Goal: Task Accomplishment & Management: Use online tool/utility

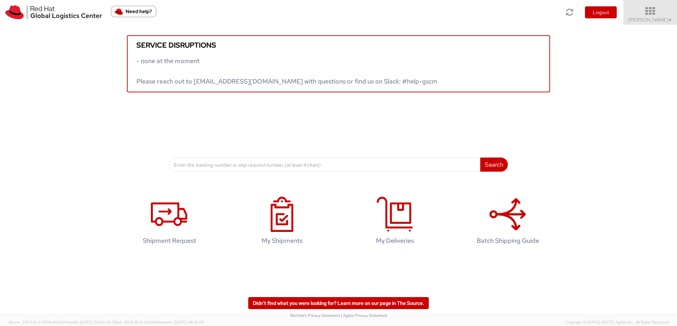
click at [649, 9] on icon at bounding box center [651, 11] width 62 height 10
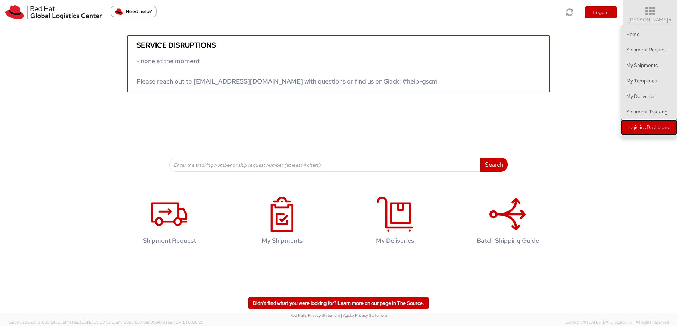
click at [639, 130] on link "Logistics Dashboard" at bounding box center [649, 128] width 56 height 16
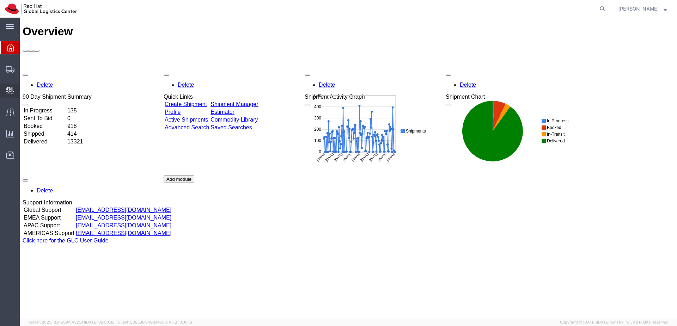
click at [10, 91] on icon at bounding box center [10, 90] width 8 height 7
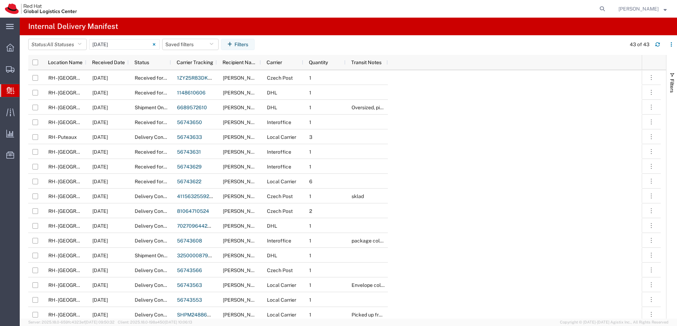
click at [0, 0] on span "Create Delivery" at bounding box center [0, 0] width 0 height 0
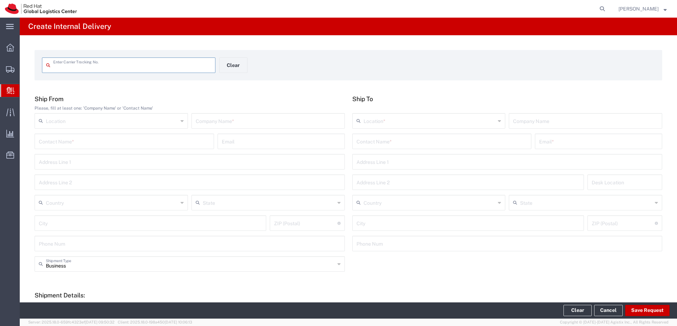
click at [84, 64] on input "text" at bounding box center [132, 65] width 158 height 12
type input "392790514555"
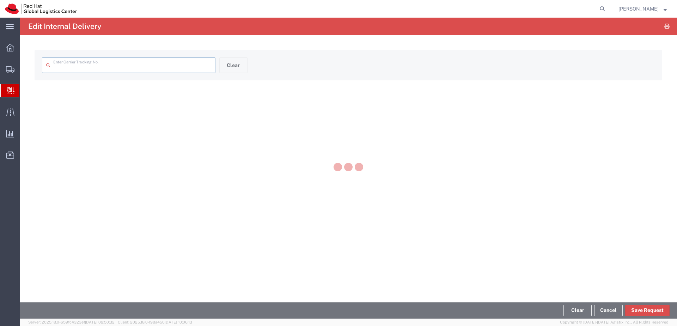
type input "392790514555"
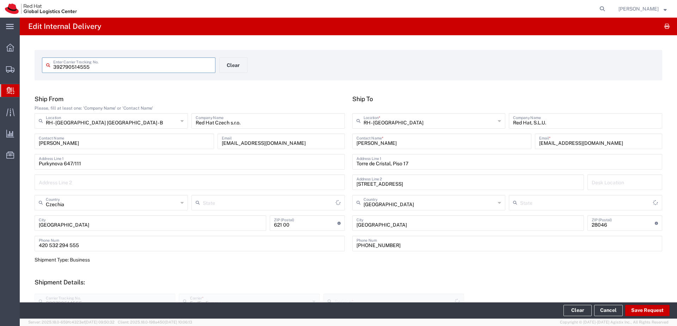
type input "International Priority EOD"
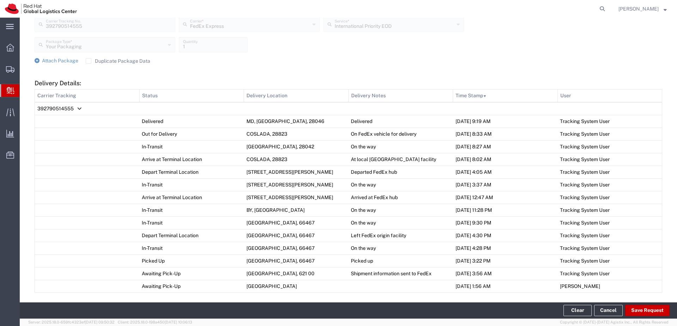
scroll to position [381, 0]
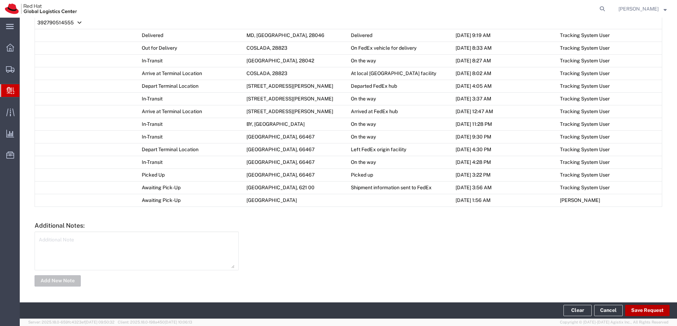
click at [651, 312] on button "Save Request" at bounding box center [648, 310] width 44 height 11
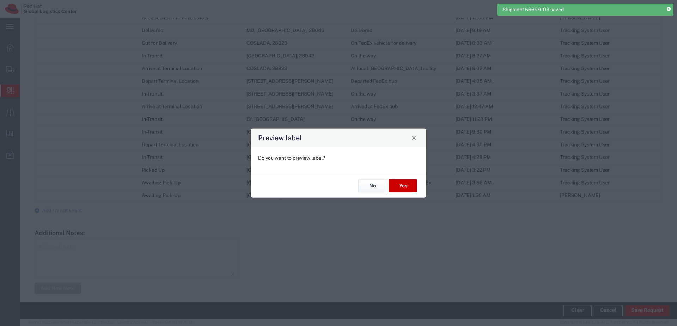
type input "Your Packaging"
type input "International Priority EOD"
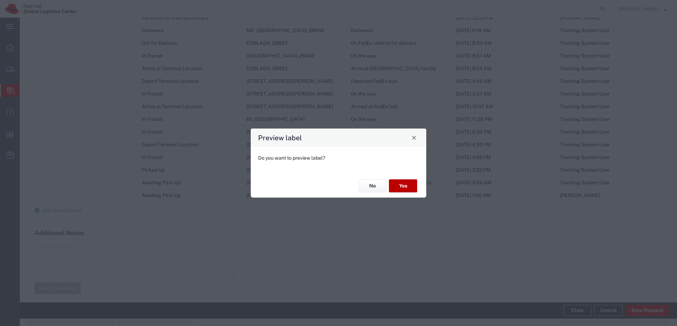
click at [403, 183] on button "Yes" at bounding box center [403, 186] width 28 height 13
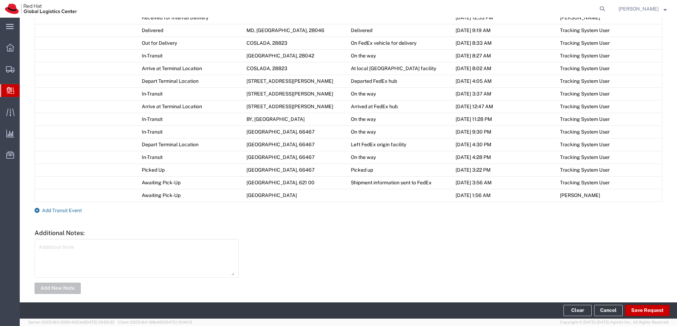
click at [54, 213] on span "Add Transit Event" at bounding box center [62, 211] width 40 height 6
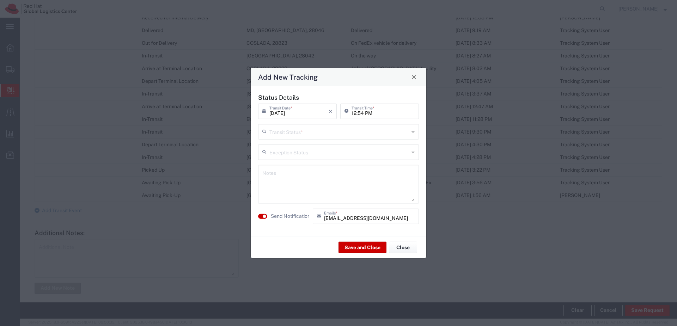
click at [371, 133] on input "text" at bounding box center [340, 131] width 140 height 12
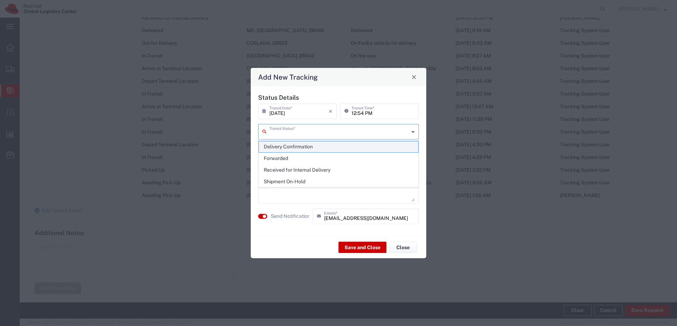
click at [388, 151] on span "Delivery Confirmation" at bounding box center [338, 146] width 159 height 11
type input "Delivery Confirmation"
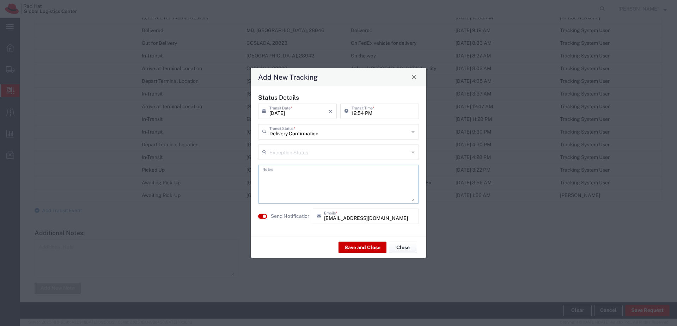
click at [295, 183] on textarea at bounding box center [339, 184] width 152 height 35
type textarea "Hello, package received for your collection. Thank you"
click at [387, 218] on input "rcernich@redhat.com" at bounding box center [369, 216] width 91 height 12
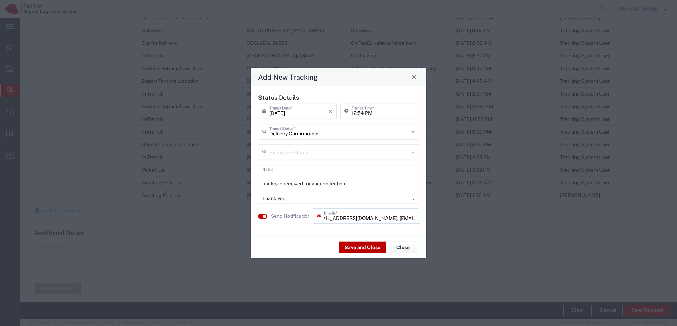
type input "rcernich@redhat.com, mgaldon@redhat.com"
click at [377, 251] on button "Save and Close" at bounding box center [363, 247] width 48 height 11
